Goal: Task Accomplishment & Management: Manage account settings

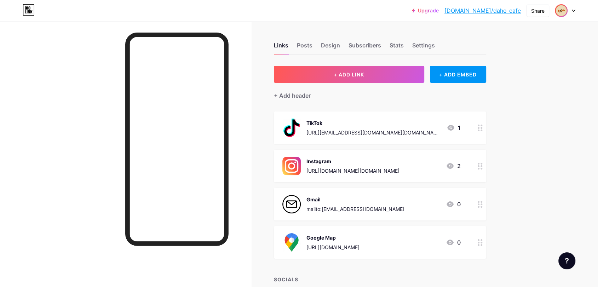
click at [558, 10] on img at bounding box center [560, 10] width 11 height 11
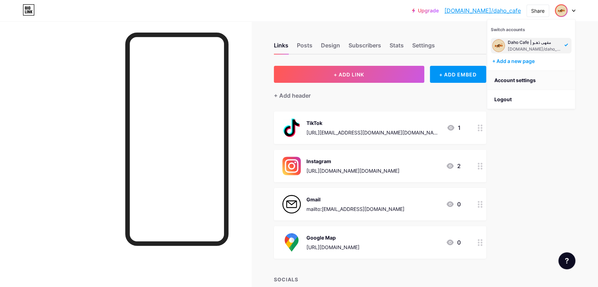
click at [510, 82] on link "Account settings" at bounding box center [531, 80] width 88 height 19
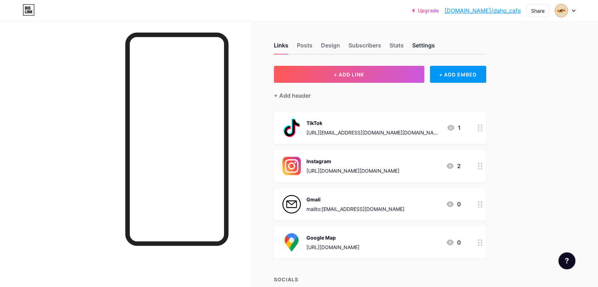
click at [431, 44] on div "Settings" at bounding box center [423, 47] width 23 height 13
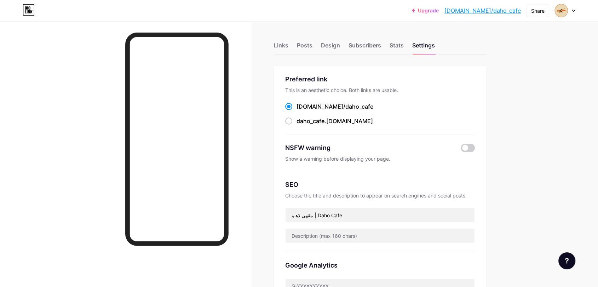
click at [576, 11] on div "Upgrade bio.link/daho_c... bio.link/daho_cafe Share Switch accounts Daho Cafe |…" at bounding box center [299, 10] width 598 height 13
click at [574, 11] on icon at bounding box center [573, 11] width 4 height 2
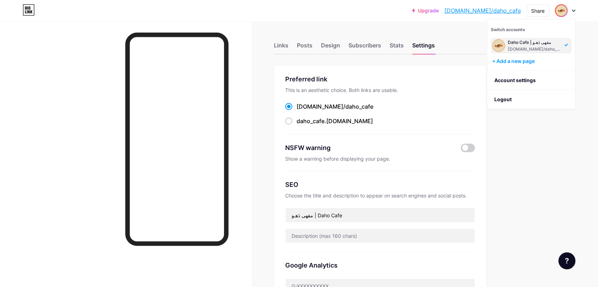
click at [529, 48] on div "[DOMAIN_NAME]/daho_cafe" at bounding box center [534, 49] width 54 height 6
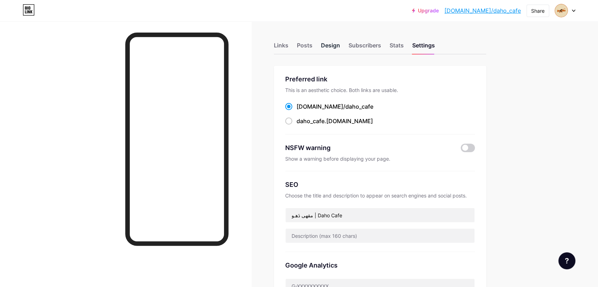
click at [331, 43] on div "Design" at bounding box center [330, 47] width 19 height 13
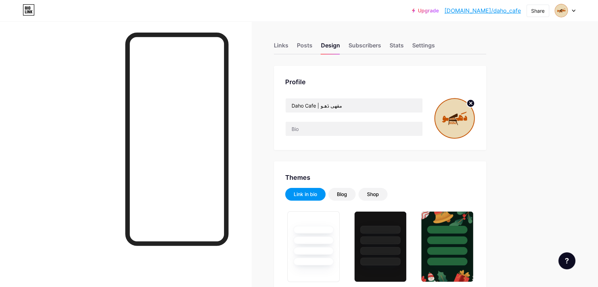
click at [473, 100] on circle at bounding box center [470, 103] width 8 height 8
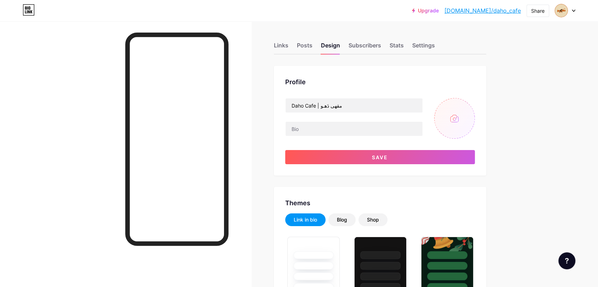
click at [458, 124] on input "file" at bounding box center [454, 118] width 41 height 41
type input "C:\fakepath\googlemaps9-logo.png"
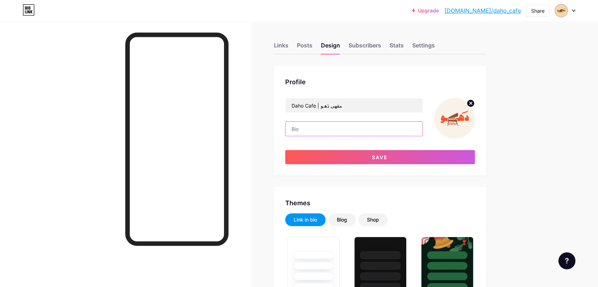
click at [349, 124] on input "text" at bounding box center [353, 129] width 137 height 14
paste input "مكــان يـودّك ☕️"
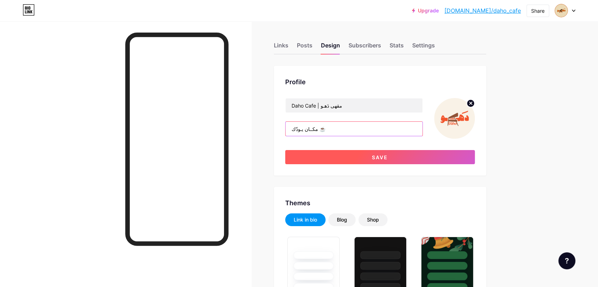
type input "مكــان يـودّك ☕️"
click at [342, 160] on button "Save" at bounding box center [380, 157] width 190 height 14
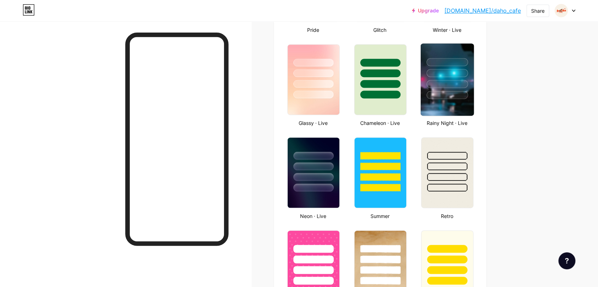
scroll to position [354, 0]
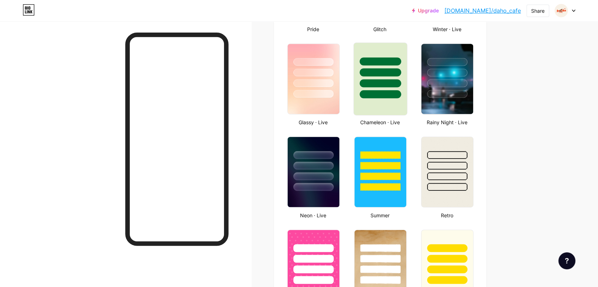
click at [391, 111] on div at bounding box center [380, 78] width 54 height 73
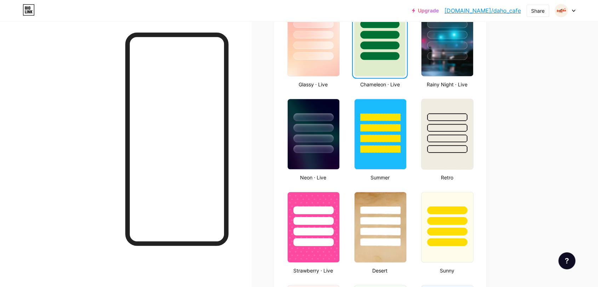
scroll to position [393, 0]
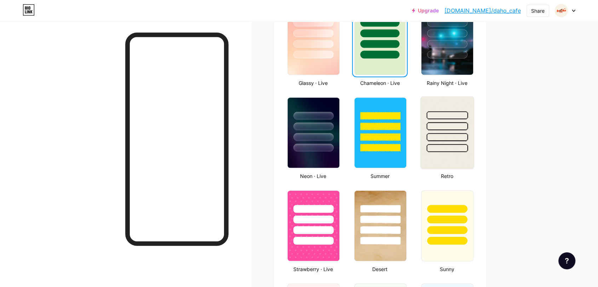
click at [461, 158] on img at bounding box center [446, 133] width 53 height 72
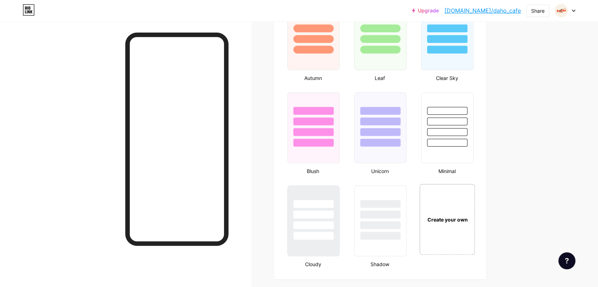
scroll to position [707, 0]
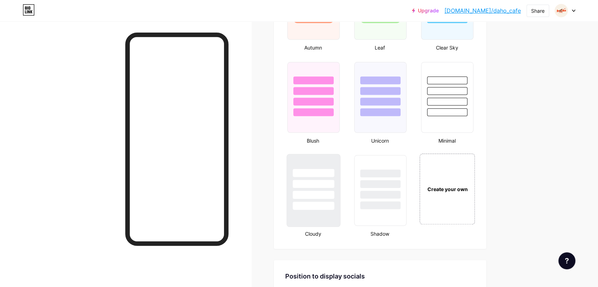
click at [308, 223] on div at bounding box center [313, 190] width 54 height 73
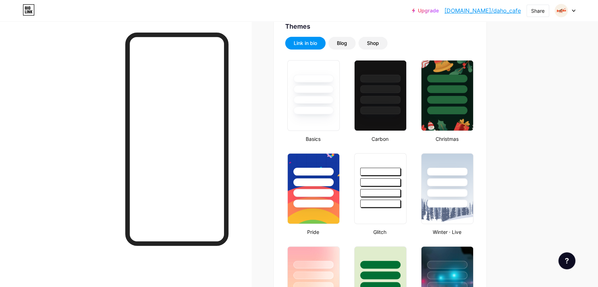
scroll to position [0, 0]
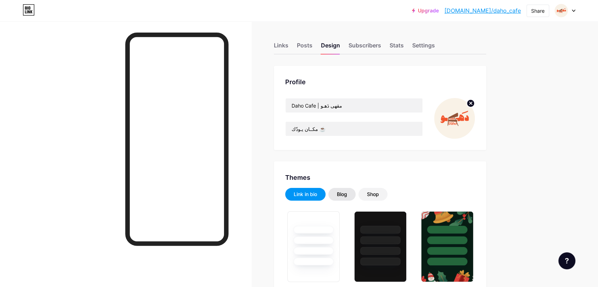
click at [343, 188] on div "Blog" at bounding box center [341, 194] width 27 height 13
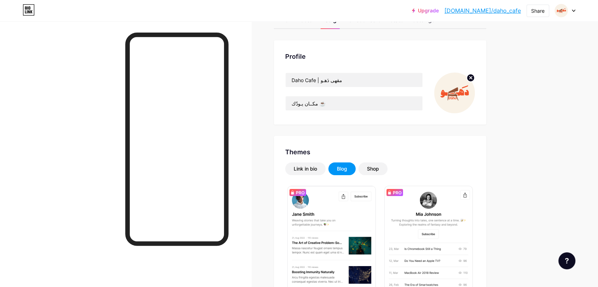
scroll to position [39, 0]
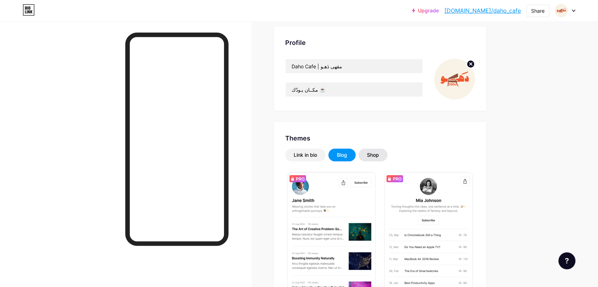
click at [379, 156] on div "Shop" at bounding box center [373, 154] width 12 height 7
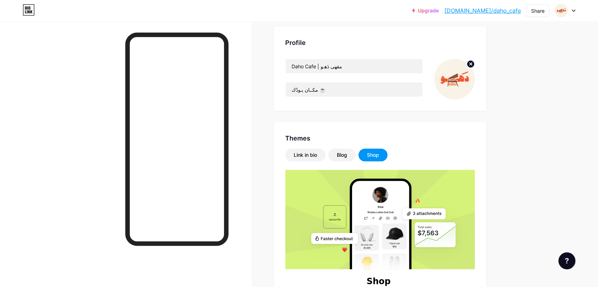
scroll to position [91, 0]
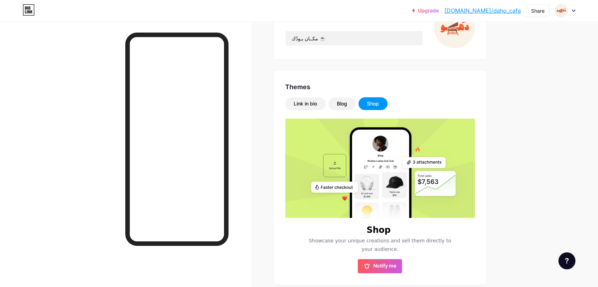
click at [376, 111] on div "Link in bio Blog Shop Shop Showcase your unique creations and sell them directl…" at bounding box center [380, 185] width 190 height 176
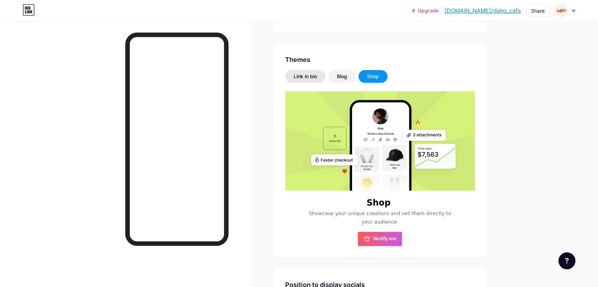
click at [300, 80] on div "Link in bio" at bounding box center [305, 76] width 23 height 7
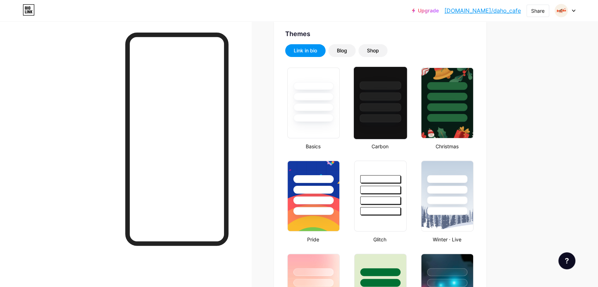
scroll to position [157, 0]
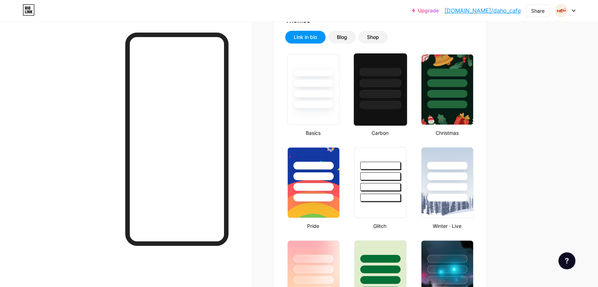
click at [375, 108] on div at bounding box center [379, 105] width 41 height 8
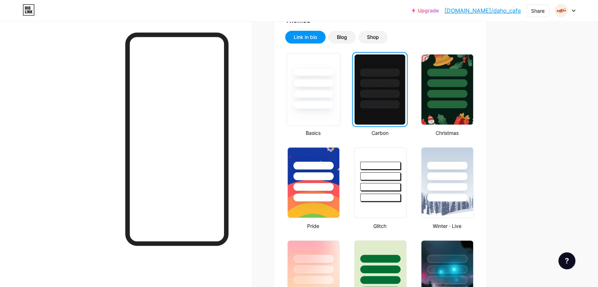
click at [300, 101] on div at bounding box center [312, 105] width 41 height 8
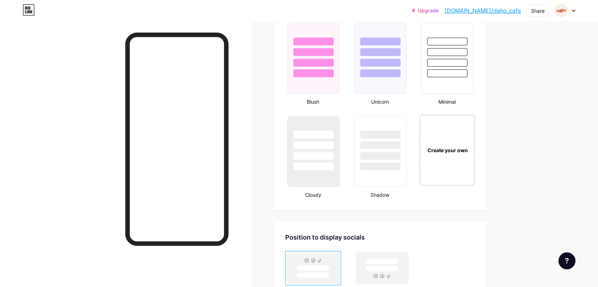
scroll to position [915, 0]
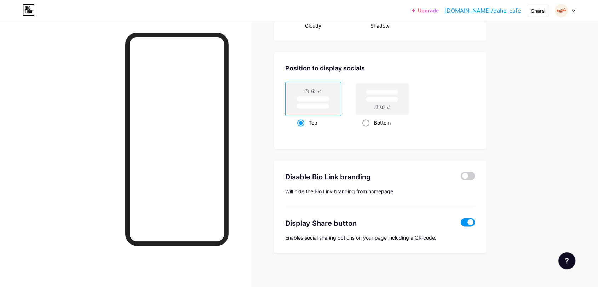
click at [384, 124] on div "Bottom" at bounding box center [381, 122] width 39 height 13
click at [367, 129] on input "Bottom" at bounding box center [364, 131] width 5 height 5
radio input "true"
click at [472, 173] on span at bounding box center [467, 176] width 14 height 8
click at [460, 178] on input "checkbox" at bounding box center [460, 178] width 0 height 0
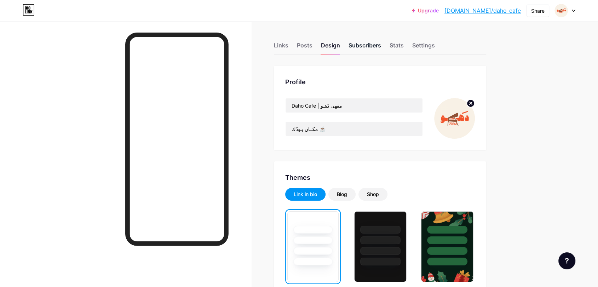
click at [367, 43] on div "Subscribers" at bounding box center [364, 47] width 33 height 13
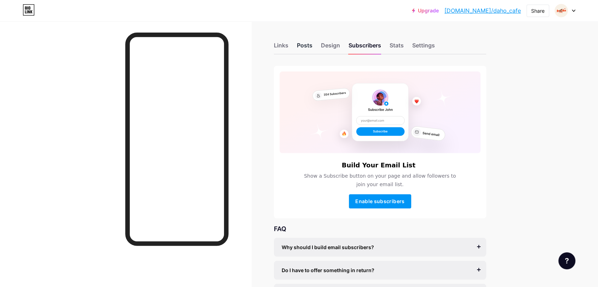
click at [310, 46] on div "Posts" at bounding box center [305, 47] width 16 height 13
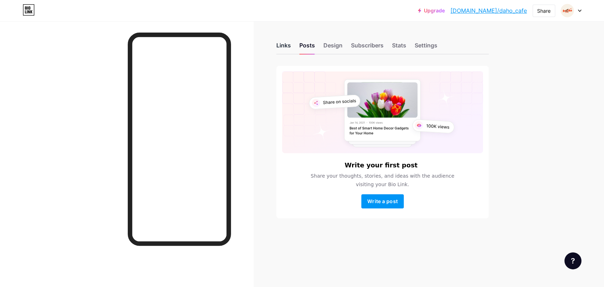
click at [286, 46] on div "Links" at bounding box center [283, 47] width 14 height 13
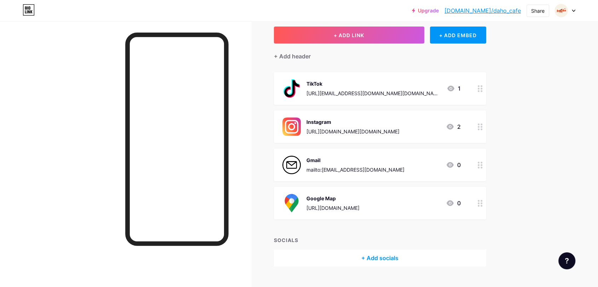
scroll to position [54, 0]
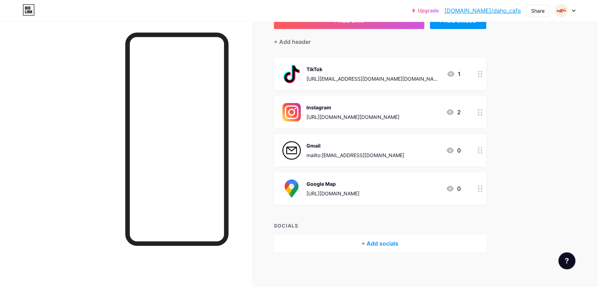
click at [356, 153] on div "mailto:daho.cafe1@gmail.com" at bounding box center [355, 154] width 98 height 7
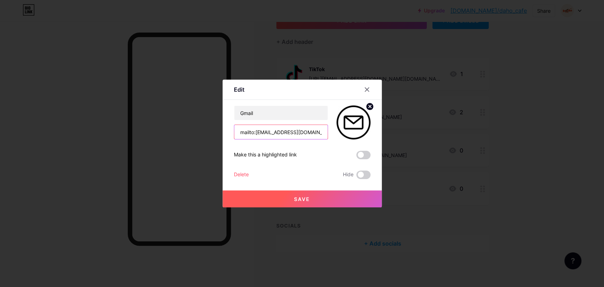
drag, startPoint x: 255, startPoint y: 131, endPoint x: 212, endPoint y: 130, distance: 43.5
click at [212, 130] on div "Edit Content YouTube Play YouTube video without leaving your page. ADD Vimeo Pl…" at bounding box center [302, 143] width 604 height 287
click at [368, 88] on icon at bounding box center [367, 90] width 4 height 4
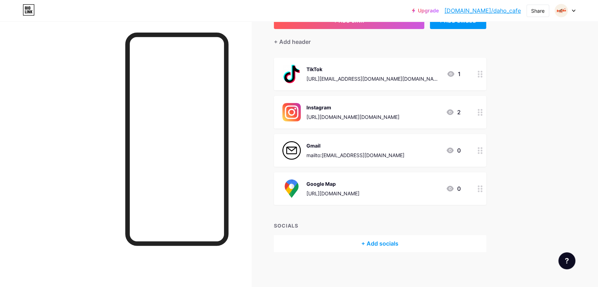
click at [358, 193] on div "https://maps.app.goo.gl/7Mxve8gQV1wbRn6V7" at bounding box center [332, 193] width 53 height 7
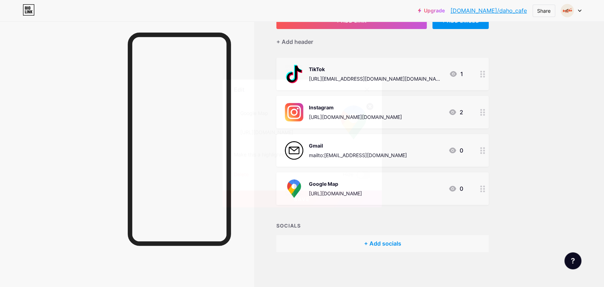
click at [364, 87] on icon at bounding box center [367, 90] width 6 height 6
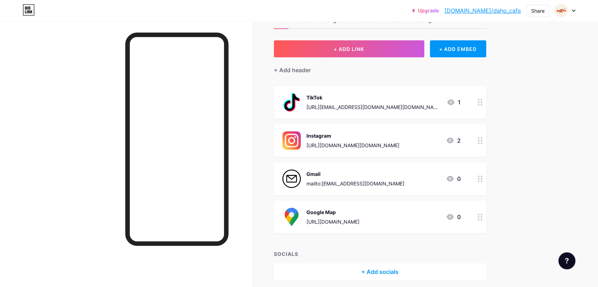
scroll to position [0, 0]
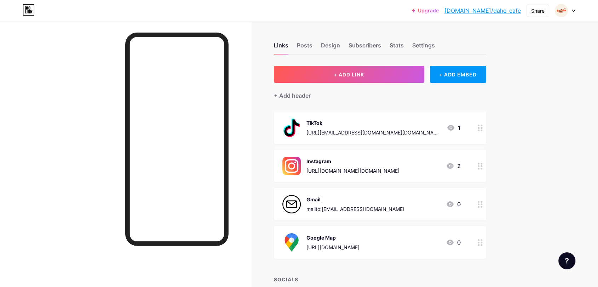
click at [337, 40] on div "Links Posts Design Subscribers Stats Settings" at bounding box center [380, 42] width 212 height 25
click at [338, 41] on div "Design" at bounding box center [330, 47] width 19 height 13
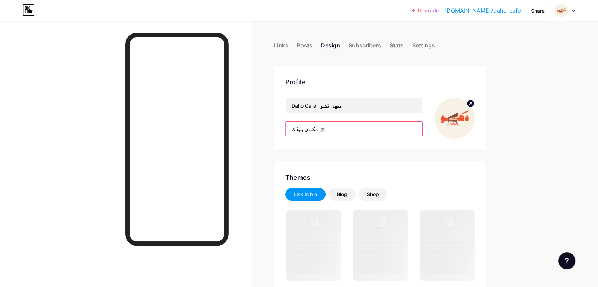
drag, startPoint x: 319, startPoint y: 128, endPoint x: 313, endPoint y: 128, distance: 6.0
click at [313, 128] on input "مكــان يـودّك ☕️" at bounding box center [353, 129] width 137 height 14
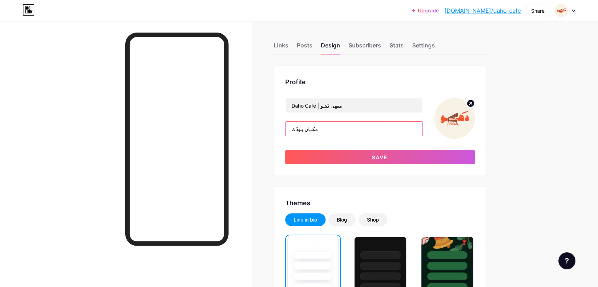
drag, startPoint x: 292, startPoint y: 129, endPoint x: 293, endPoint y: 138, distance: 8.6
click at [292, 129] on input "مكــان يـودّك" at bounding box center [353, 129] width 137 height 14
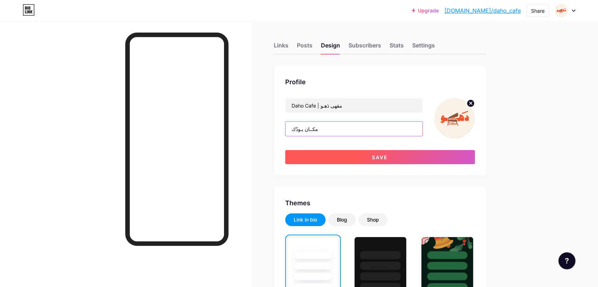
paste input "☕️"
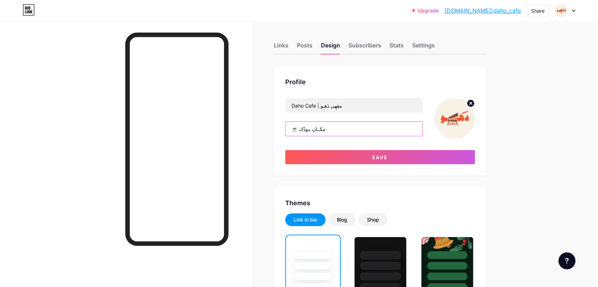
drag, startPoint x: 297, startPoint y: 128, endPoint x: 279, endPoint y: 128, distance: 18.0
click at [279, 128] on div "Profile Daho Cafe | مقهى دَهـو ☕️ مكــان يـودّك Save" at bounding box center [380, 121] width 212 height 110
click at [300, 127] on input "☕️ مكــان يـودّك" at bounding box center [353, 129] width 137 height 14
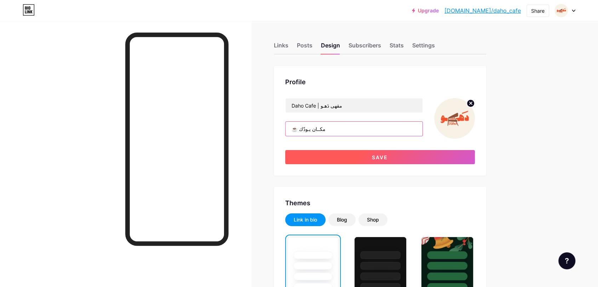
type input "☕️ مكــان يـودّك"
click at [367, 155] on button "Save" at bounding box center [380, 157] width 190 height 14
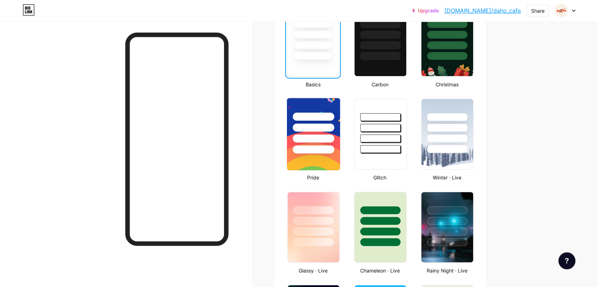
scroll to position [275, 0]
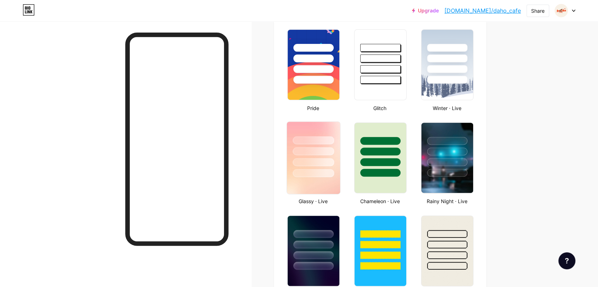
click at [337, 184] on img at bounding box center [313, 158] width 53 height 72
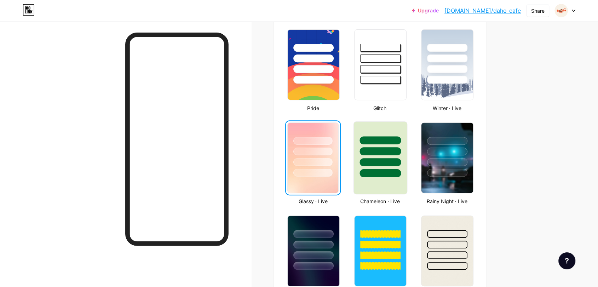
click at [375, 161] on div at bounding box center [379, 162] width 41 height 8
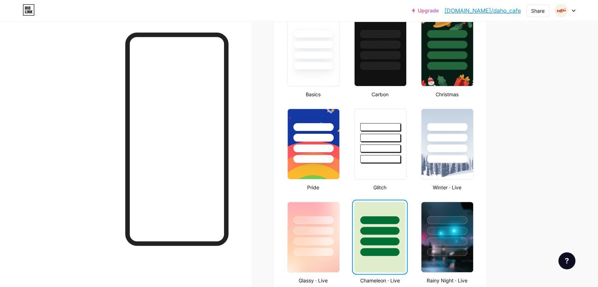
scroll to position [196, 0]
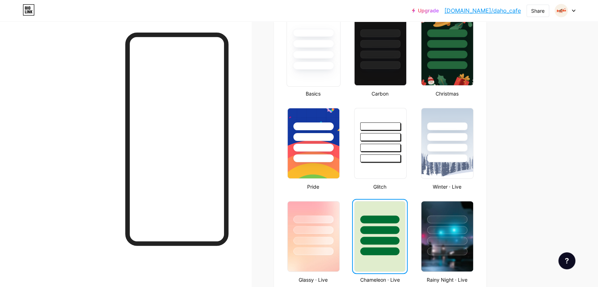
click at [312, 66] on div at bounding box center [312, 66] width 41 height 8
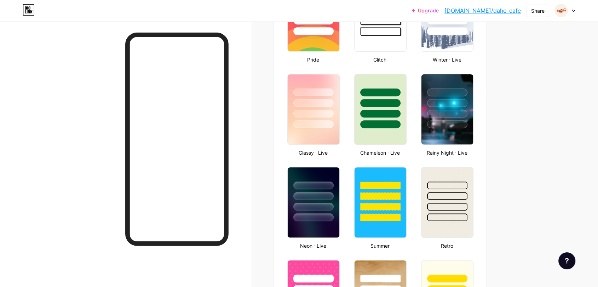
scroll to position [0, 0]
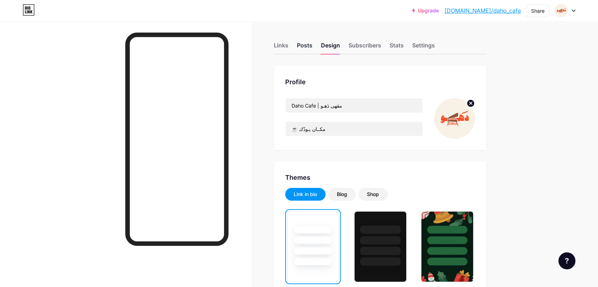
click at [312, 42] on div "Posts" at bounding box center [305, 47] width 16 height 13
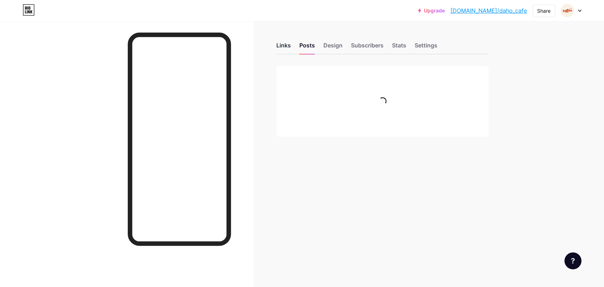
click at [279, 41] on div "Links" at bounding box center [283, 47] width 14 height 13
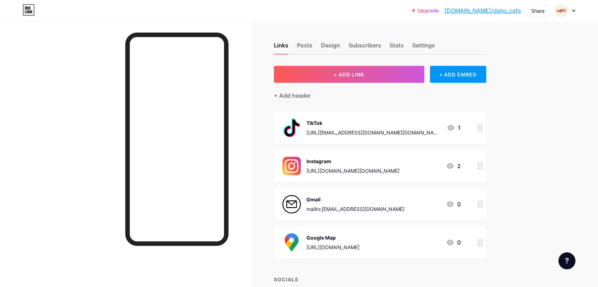
drag, startPoint x: 328, startPoint y: 243, endPoint x: 336, endPoint y: 142, distance: 101.1
click at [336, 142] on span "TikTok https://www.tiktok.com/@daho.cafe?is_from_webapp=1&sender_device=pc 1 In…" at bounding box center [380, 184] width 212 height 147
drag, startPoint x: 542, startPoint y: 207, endPoint x: 534, endPoint y: 216, distance: 11.8
click at [542, 208] on div "Upgrade bio.link/daho_c... bio.link/daho_cafe Share Switch accounts Daho Cafe |…" at bounding box center [299, 170] width 598 height 341
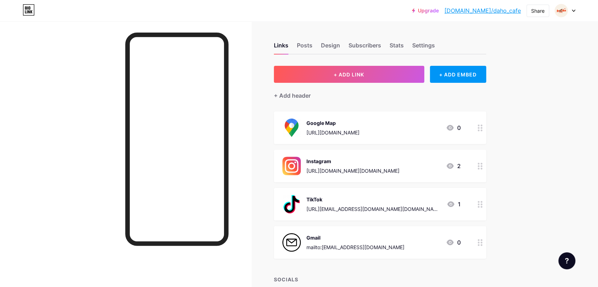
click at [505, 174] on div "Links Posts Design Subscribers Stats Settings + ADD LINK + ADD EMBED + Add head…" at bounding box center [258, 181] width 516 height 320
click at [288, 122] on img at bounding box center [291, 127] width 18 height 18
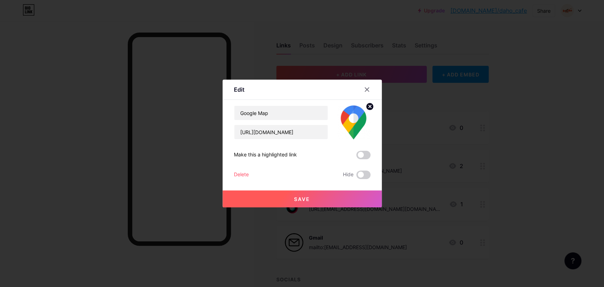
click at [368, 103] on circle at bounding box center [370, 107] width 8 height 8
click at [356, 122] on icon at bounding box center [356, 123] width 2 height 2
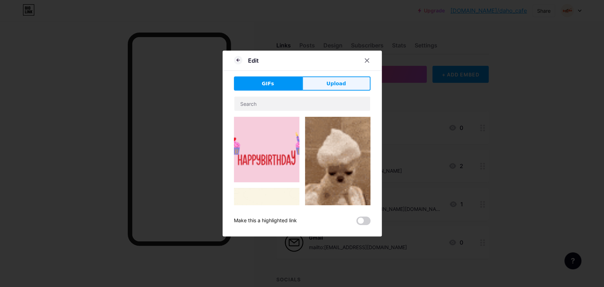
click at [353, 81] on button "Upload" at bounding box center [336, 83] width 68 height 14
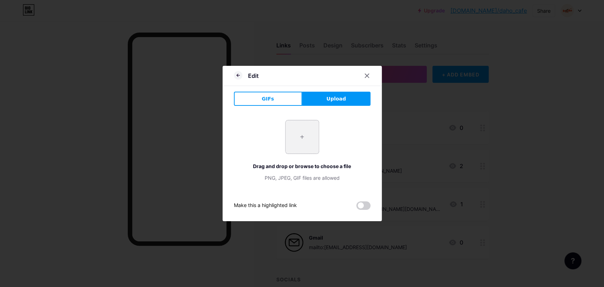
click at [307, 142] on input "file" at bounding box center [301, 136] width 33 height 33
click at [297, 130] on input "file" at bounding box center [301, 136] width 33 height 33
type input "C:\fakepath\bio.link-photo.jpg"
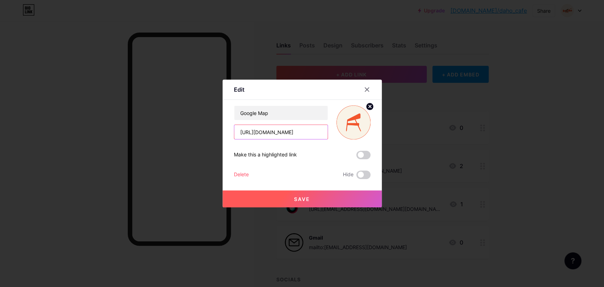
click at [278, 132] on input "https://maps.app.goo.gl/7Mxve8gQV1wbRn6V7" at bounding box center [280, 132] width 93 height 14
click at [251, 129] on input "text" at bounding box center [280, 132] width 93 height 14
paste input "[URL][DOMAIN_NAME]"
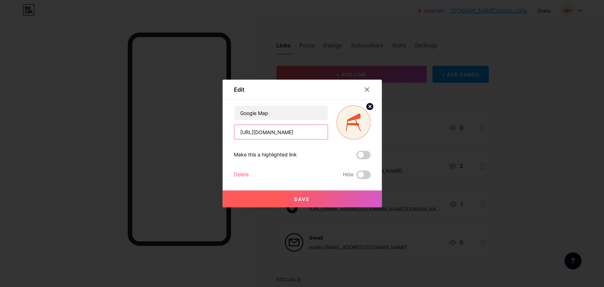
scroll to position [0, 16]
type input "[URL][DOMAIN_NAME]"
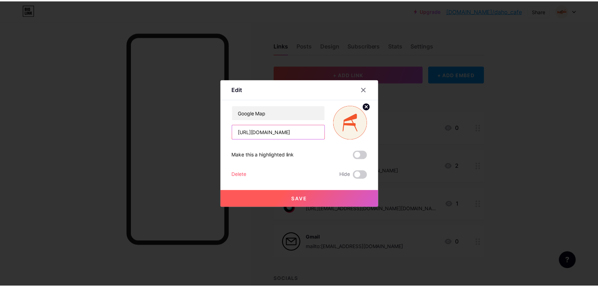
scroll to position [0, 0]
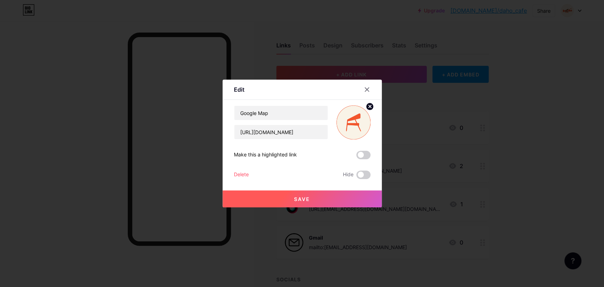
click at [294, 196] on span "Save" at bounding box center [302, 199] width 16 height 6
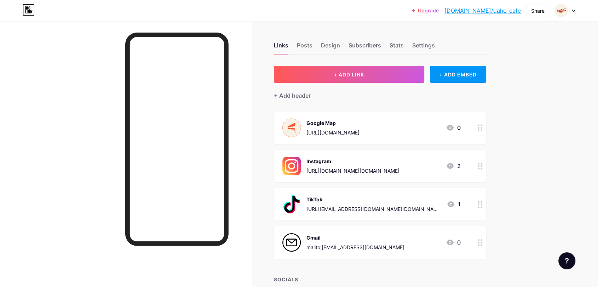
click at [479, 128] on circle at bounding box center [478, 128] width 2 height 2
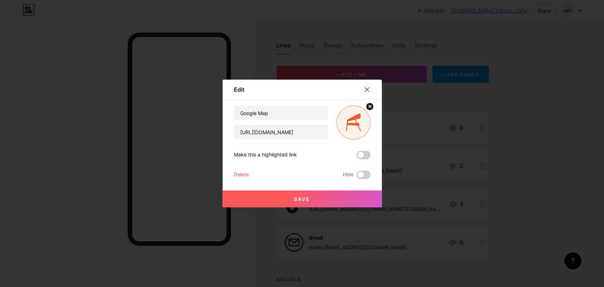
click at [368, 86] on div at bounding box center [366, 89] width 13 height 13
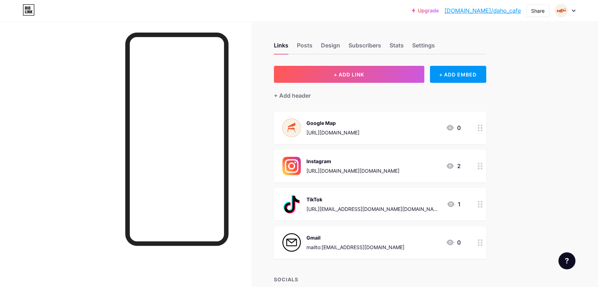
click at [299, 166] on img at bounding box center [291, 166] width 18 height 18
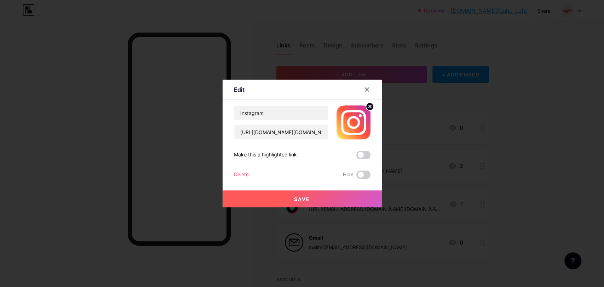
click at [367, 108] on circle at bounding box center [370, 107] width 8 height 8
click at [356, 125] on div "Picture" at bounding box center [353, 122] width 14 height 21
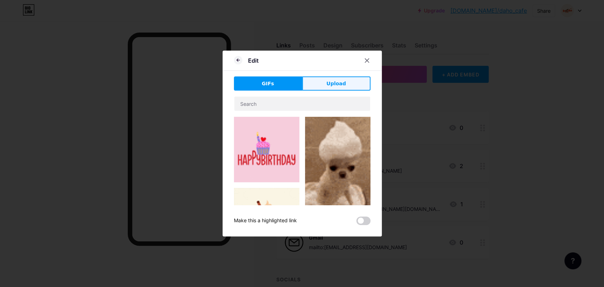
click at [328, 85] on span "Upload" at bounding box center [335, 83] width 19 height 7
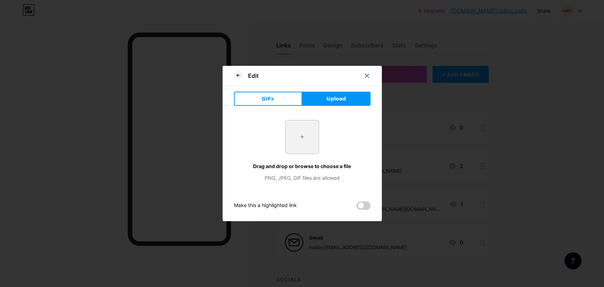
click at [296, 138] on input "file" at bounding box center [301, 136] width 33 height 33
type input "C:\fakepath\bio.link-photo.jpg"
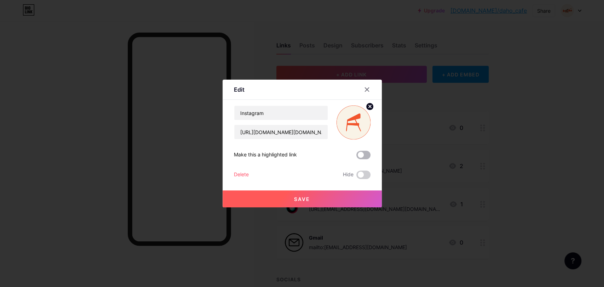
click at [363, 157] on span at bounding box center [363, 155] width 14 height 8
click at [356, 157] on input "checkbox" at bounding box center [356, 157] width 0 height 0
click at [318, 192] on button "Save" at bounding box center [301, 198] width 159 height 17
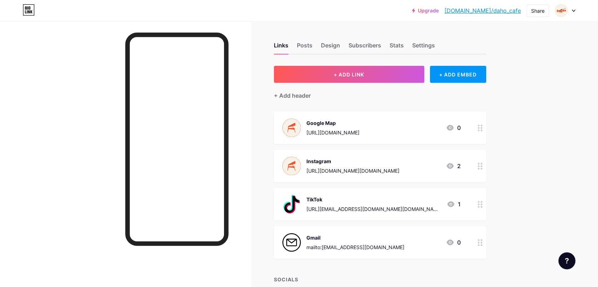
click at [298, 200] on img at bounding box center [291, 204] width 18 height 18
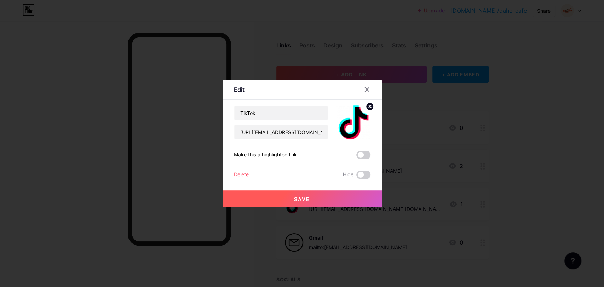
click at [367, 108] on circle at bounding box center [370, 107] width 8 height 8
click at [357, 122] on icon at bounding box center [357, 123] width 0 height 2
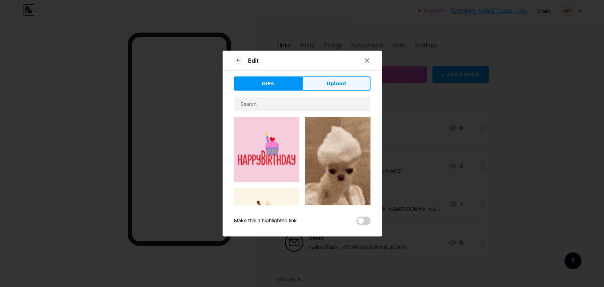
click at [342, 79] on button "Upload" at bounding box center [336, 83] width 68 height 14
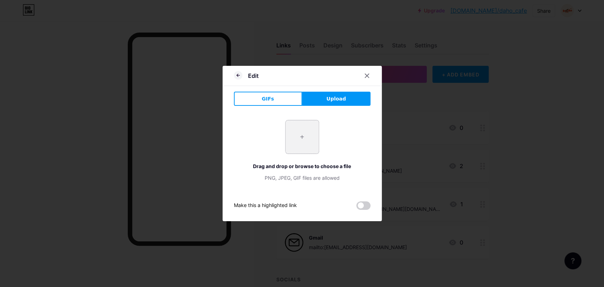
click at [297, 145] on input "file" at bounding box center [301, 136] width 33 height 33
type input "C:\fakepath\bio.link-photo.jpg"
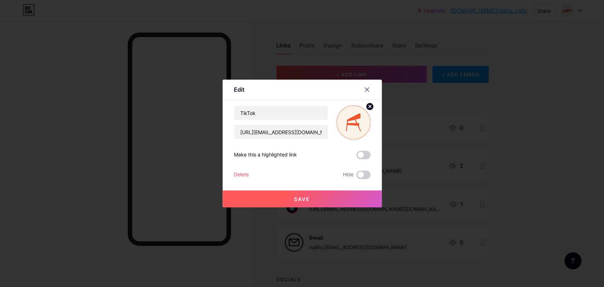
click at [362, 155] on span at bounding box center [363, 155] width 14 height 8
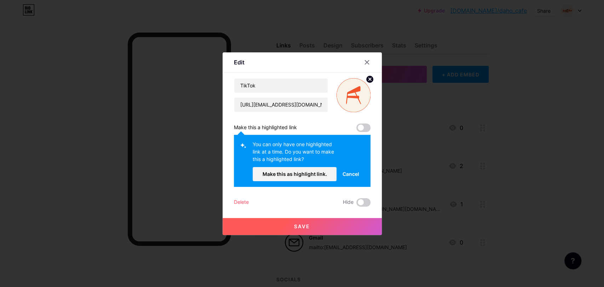
click at [348, 173] on span "Cancel" at bounding box center [350, 173] width 17 height 7
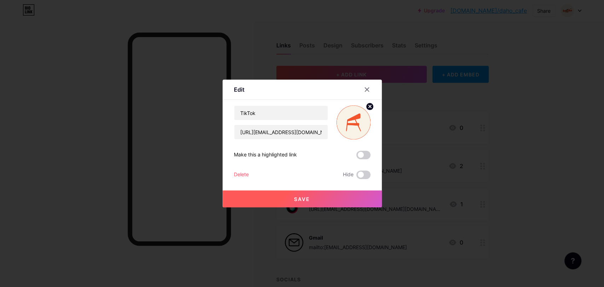
click at [364, 159] on div "TikTok https://www.tiktok.com/@daho.cafe?is_from_webapp=1&sender_device=pc Make…" at bounding box center [302, 142] width 137 height 74
click at [360, 154] on span at bounding box center [363, 155] width 14 height 8
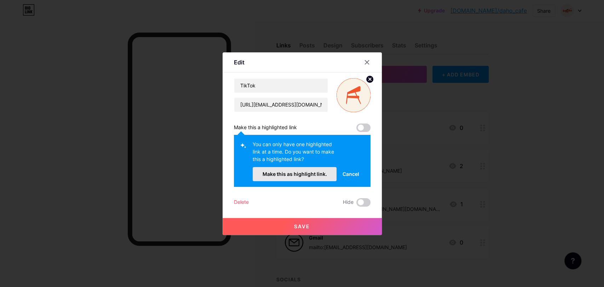
click at [309, 173] on span "Make this as highlight link." at bounding box center [294, 174] width 64 height 6
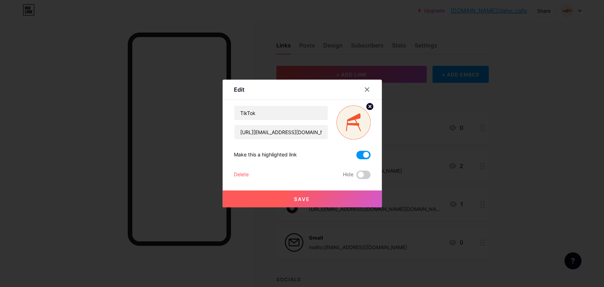
click at [300, 203] on button "Save" at bounding box center [301, 198] width 159 height 17
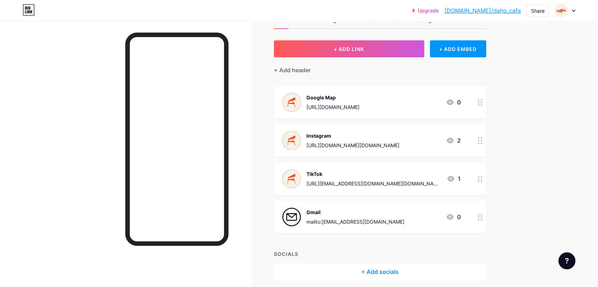
scroll to position [39, 0]
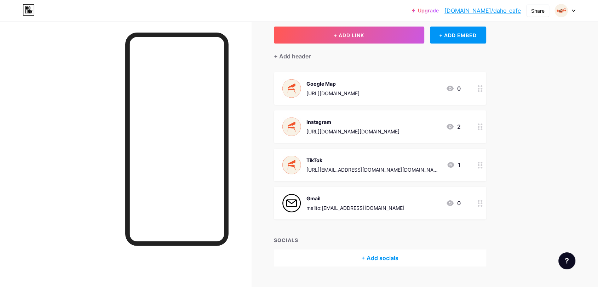
click at [297, 206] on img at bounding box center [291, 203] width 18 height 18
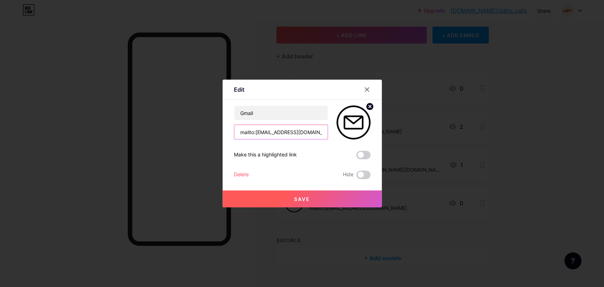
drag, startPoint x: 255, startPoint y: 134, endPoint x: 204, endPoint y: 134, distance: 50.6
click at [204, 134] on div "Edit Content YouTube Play YouTube video without leaving your page. ADD Vimeo Pl…" at bounding box center [302, 143] width 604 height 287
type input "[EMAIL_ADDRESS][DOMAIN_NAME]"
click at [368, 108] on circle at bounding box center [370, 107] width 8 height 8
click at [363, 118] on div "Picture" at bounding box center [353, 122] width 34 height 34
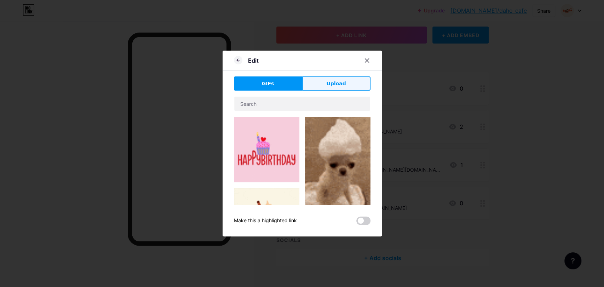
click at [346, 83] on button "Upload" at bounding box center [336, 83] width 68 height 14
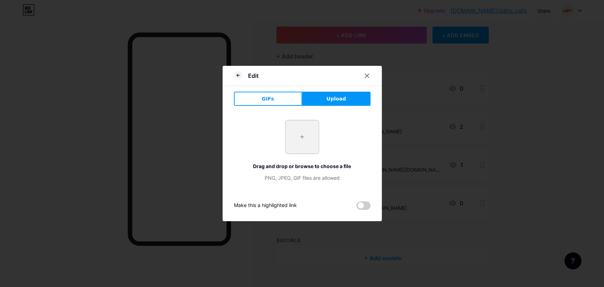
click at [298, 142] on input "file" at bounding box center [301, 136] width 33 height 33
type input "C:\fakepath\bio.link-photo.jpg"
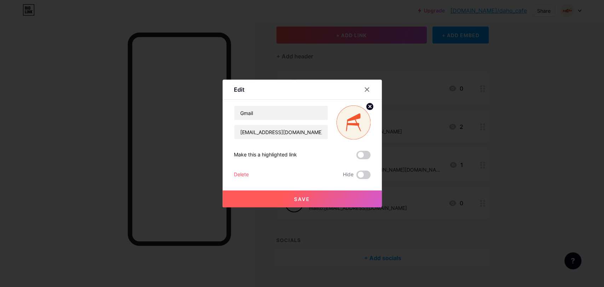
click at [309, 196] on span "Save" at bounding box center [302, 199] width 16 height 6
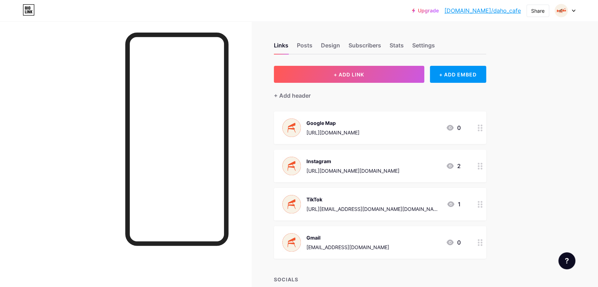
click at [486, 10] on link "[DOMAIN_NAME]/daho_cafe" at bounding box center [482, 10] width 76 height 8
click at [574, 11] on icon at bounding box center [573, 11] width 3 height 2
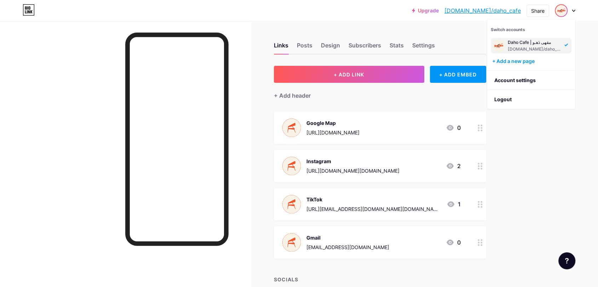
click at [574, 11] on icon at bounding box center [573, 11] width 3 height 2
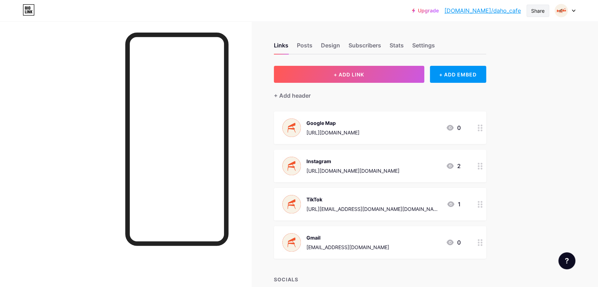
click at [531, 10] on div "Share" at bounding box center [537, 10] width 13 height 7
click at [477, 35] on div "Copy link" at bounding box center [479, 36] width 26 height 8
click at [359, 134] on div "[URL][DOMAIN_NAME]" at bounding box center [332, 132] width 53 height 7
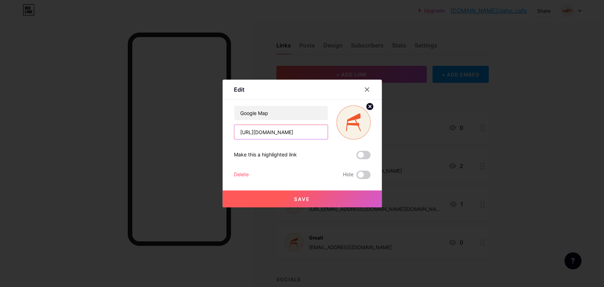
click at [278, 130] on input "[URL][DOMAIN_NAME]" at bounding box center [280, 132] width 93 height 14
paste input "[URL][DOMAIN_NAME]"
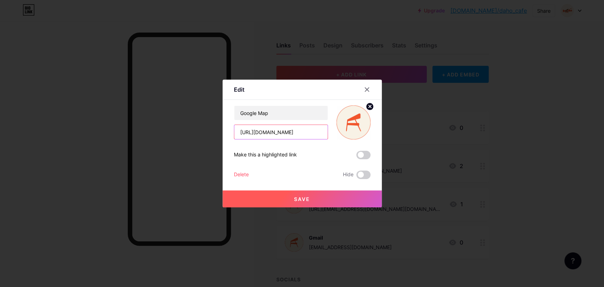
type input "[URL][DOMAIN_NAME]"
click at [289, 194] on button "Save" at bounding box center [301, 198] width 159 height 17
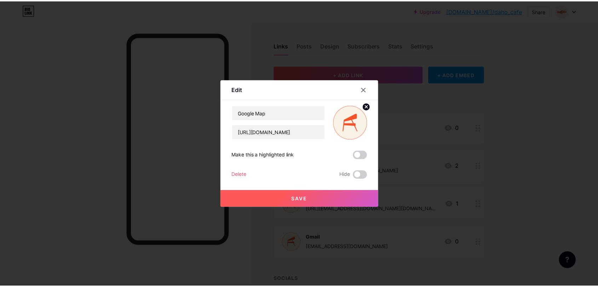
scroll to position [0, 0]
